Goal: Browse casually

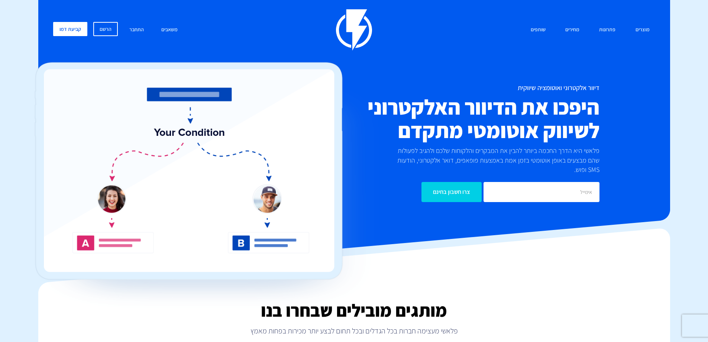
click at [378, 108] on img at bounding box center [203, 187] width 353 height 250
click at [345, 135] on img at bounding box center [203, 187] width 353 height 250
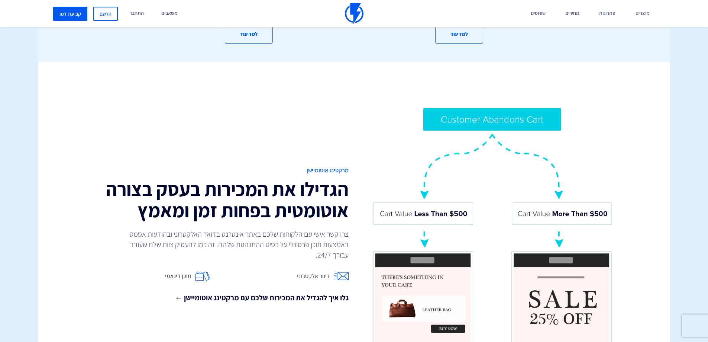
scroll to position [632, 0]
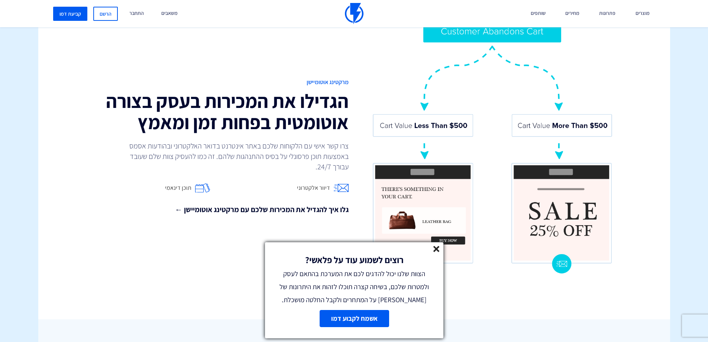
click at [434, 251] on line at bounding box center [436, 248] width 5 height 5
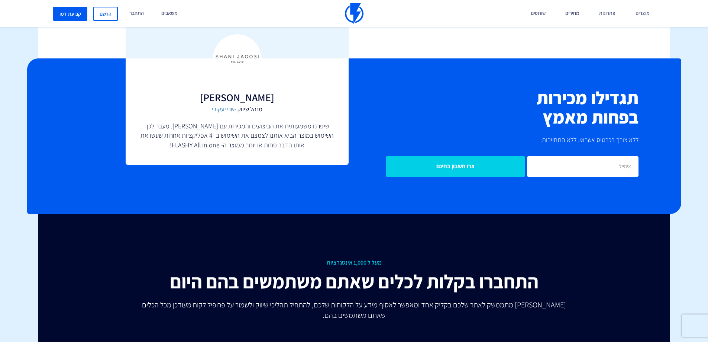
scroll to position [1710, 0]
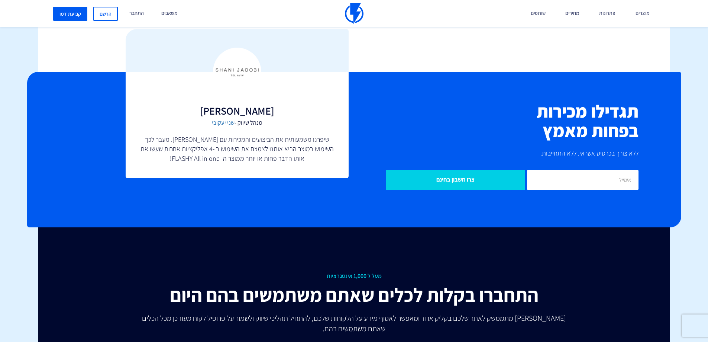
click at [203, 135] on p "שיפרנו משמעותית את הביצועים והמכירות עם [PERSON_NAME]. מעבר לכך השימוש במוצר הב…" at bounding box center [237, 149] width 193 height 29
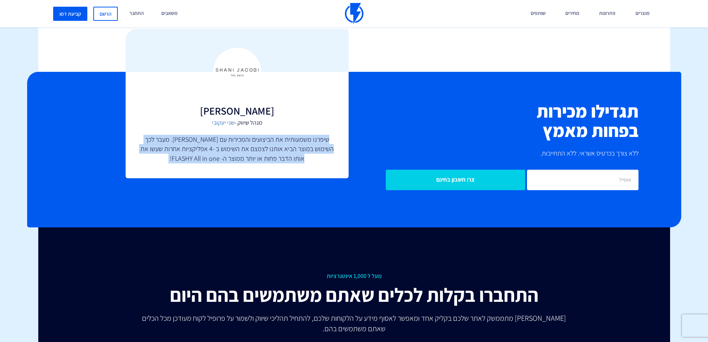
click at [203, 135] on p "שיפרנו משמעותית את הביצועים והמכירות עם [PERSON_NAME]. מעבר לכך השימוש במוצר הב…" at bounding box center [237, 149] width 193 height 29
click at [198, 135] on p "שיפרנו משמעותית את הביצועים והמכירות עם [PERSON_NAME]. מעבר לכך השימוש במוצר הב…" at bounding box center [237, 149] width 193 height 29
click at [207, 135] on p "שיפרנו משמעותית את הביצועים והמכירות עם [PERSON_NAME]. מעבר לכך השימוש במוצר הב…" at bounding box center [237, 149] width 193 height 29
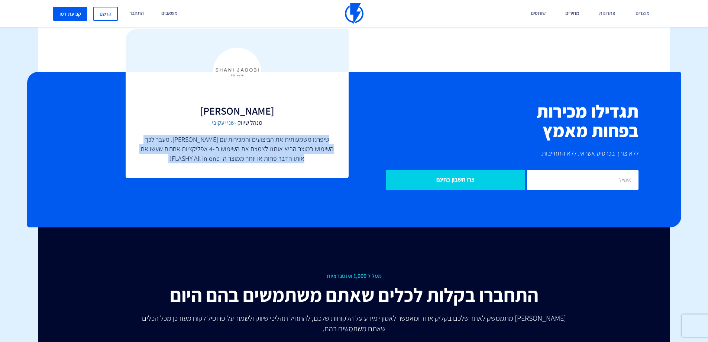
click at [227, 138] on p "שיפרנו משמעותית את הביצועים והמכירות עם [PERSON_NAME]. מעבר לכך השימוש במוצר הב…" at bounding box center [237, 149] width 193 height 29
click at [182, 148] on p "שיפרנו משמעותית את הביצועים והמכירות עם [PERSON_NAME]. מעבר לכך השימוש במוצר הב…" at bounding box center [237, 149] width 193 height 29
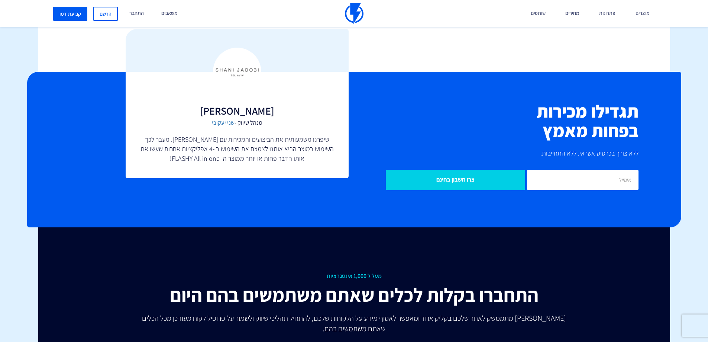
click at [200, 135] on p "שיפרנו משמעותית את הביצועים והמכירות עם [PERSON_NAME]. מעבר לכך השימוש במוצר הב…" at bounding box center [237, 149] width 193 height 29
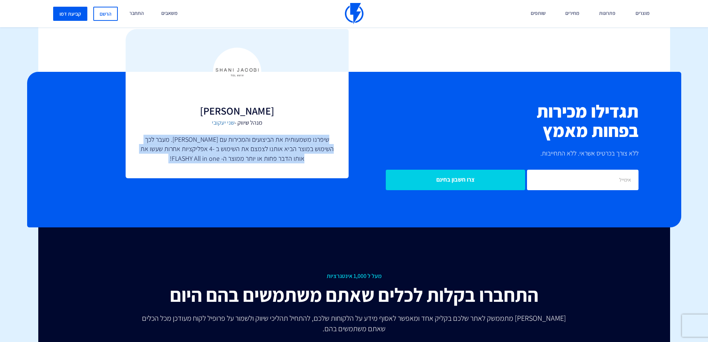
drag, startPoint x: 200, startPoint y: 130, endPoint x: 228, endPoint y: 136, distance: 28.5
click at [228, 136] on p "שיפרנו משמעותית את הביצועים והמכירות עם [PERSON_NAME]. מעבר לכך השימוש במוצר הב…" at bounding box center [237, 149] width 193 height 29
click at [213, 135] on p "שיפרנו משמעותית את הביצועים והמכירות עם [PERSON_NAME]. מעבר לכך השימוש במוצר הב…" at bounding box center [237, 149] width 193 height 29
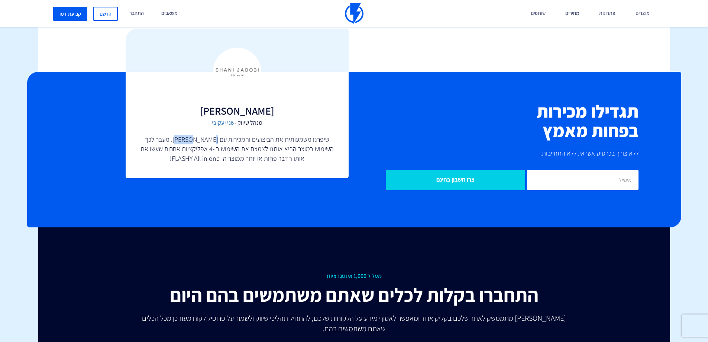
click at [213, 135] on p "שיפרנו משמעותית את הביצועים והמכירות עם [PERSON_NAME]. מעבר לכך השימוש במוצר הב…" at bounding box center [237, 149] width 193 height 29
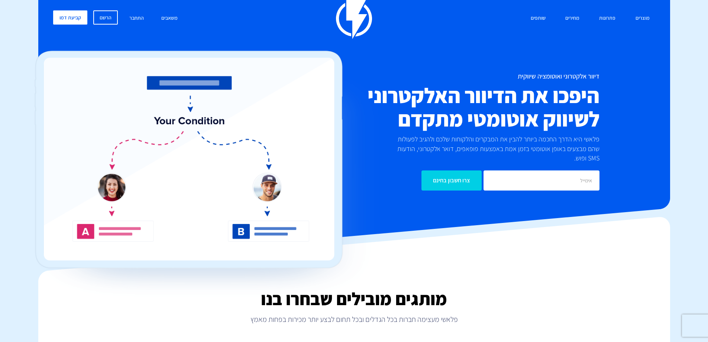
scroll to position [0, 0]
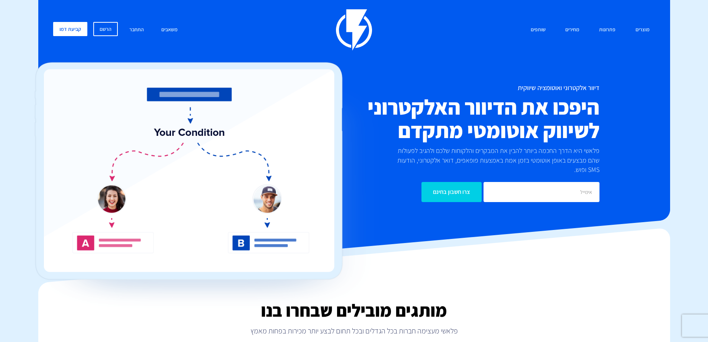
click at [345, 25] on img at bounding box center [354, 29] width 36 height 41
